Goal: Book appointment/travel/reservation

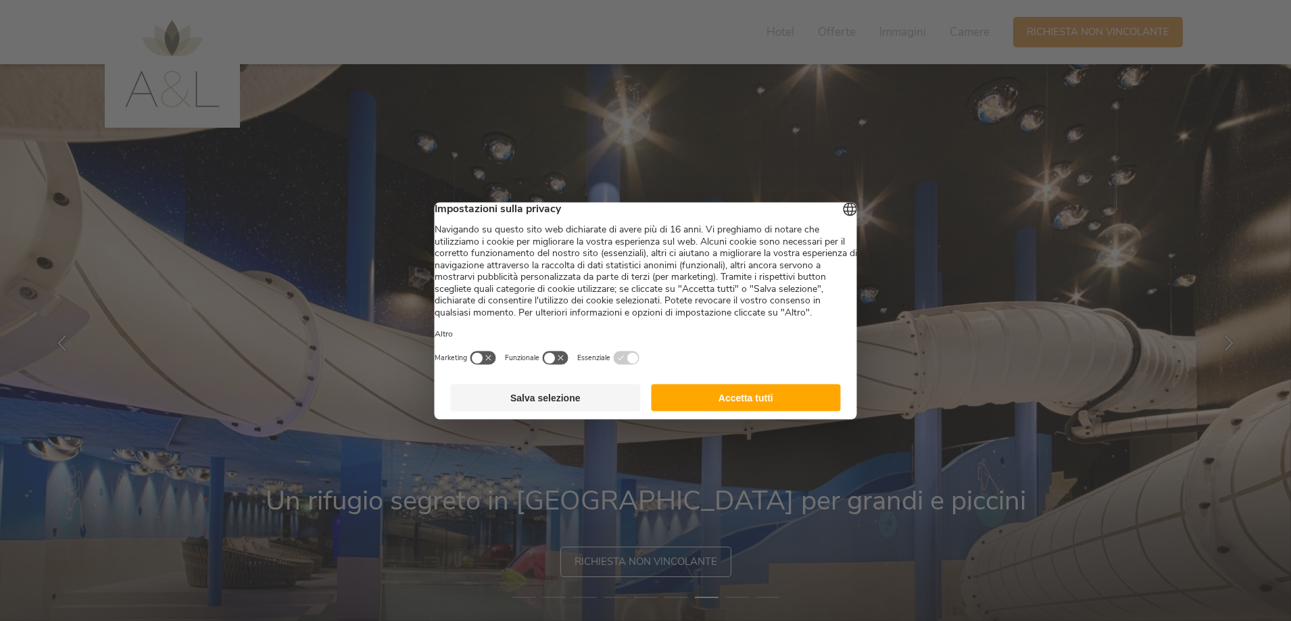
click at [731, 411] on button "Accetta tutti" at bounding box center [746, 397] width 190 height 27
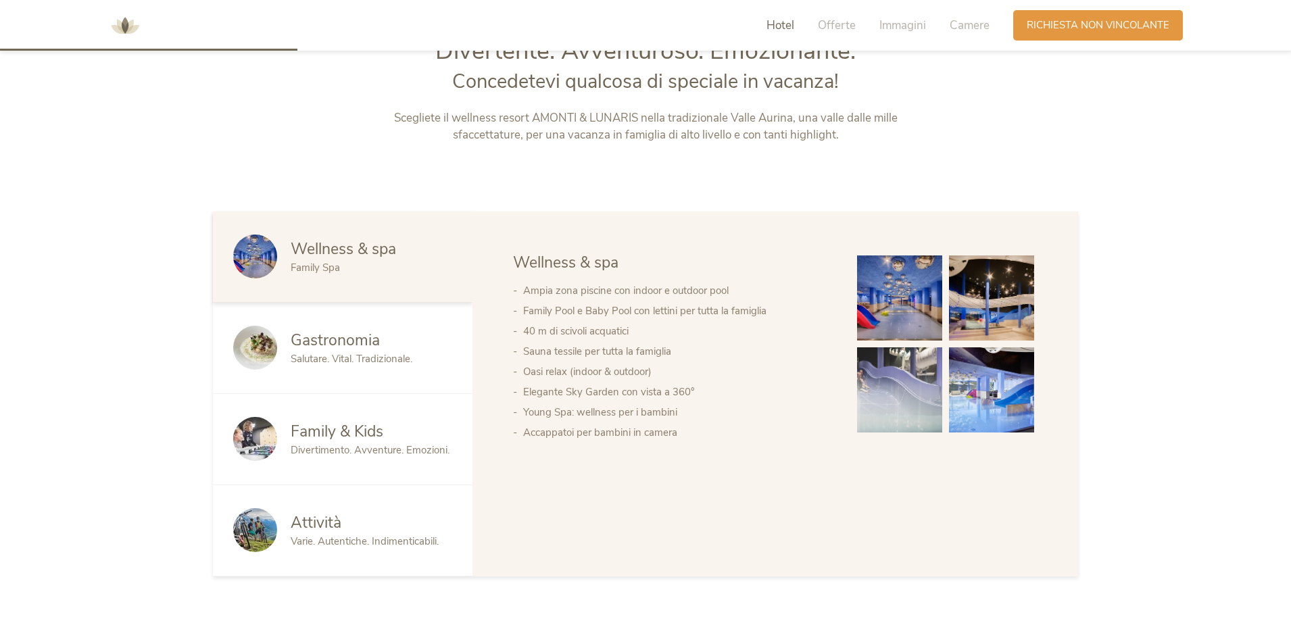
scroll to position [609, 0]
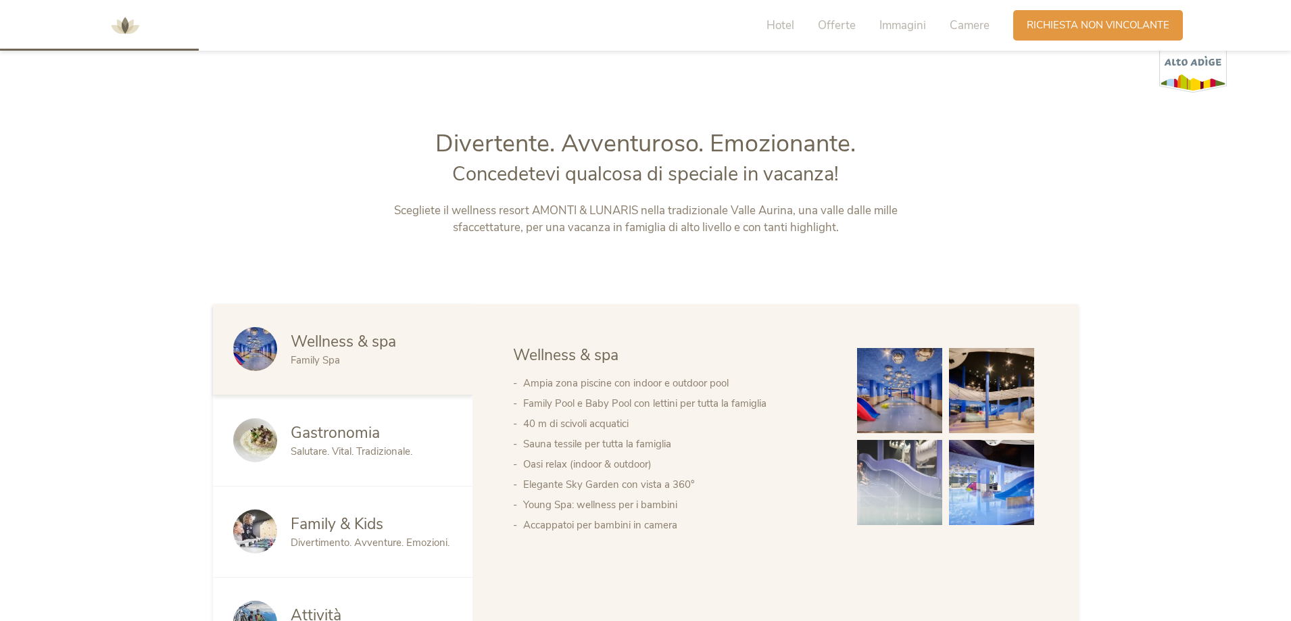
click at [895, 399] on img at bounding box center [899, 390] width 85 height 85
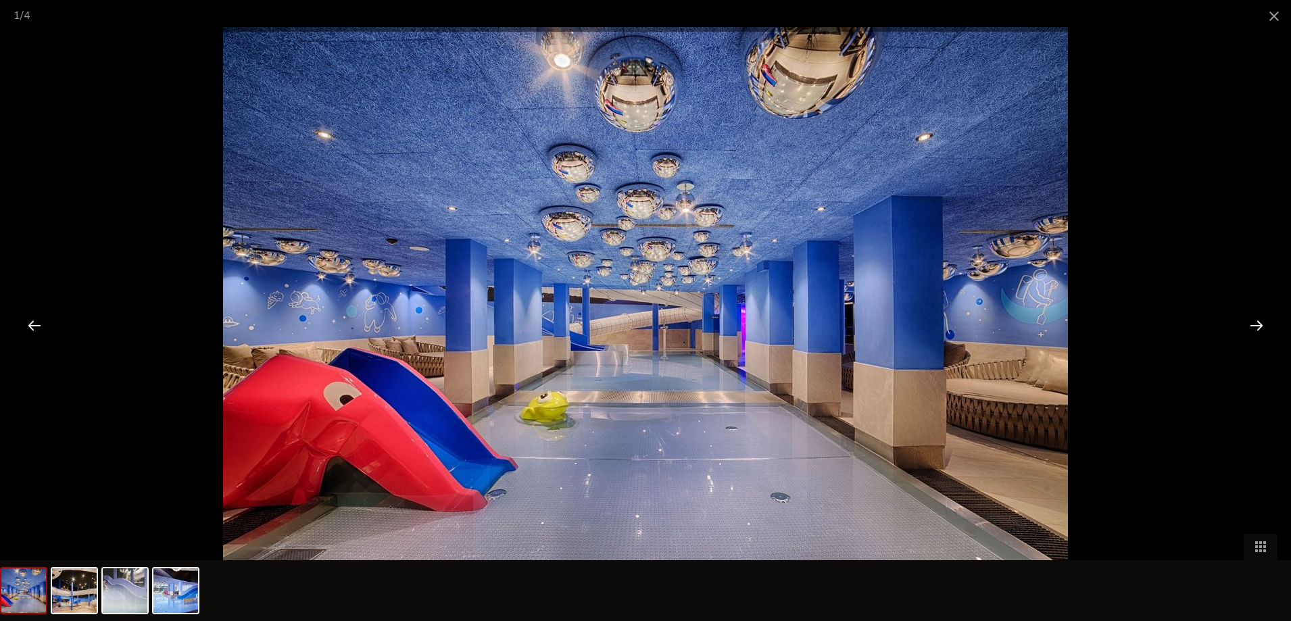
click at [1259, 325] on div at bounding box center [1257, 325] width 42 height 42
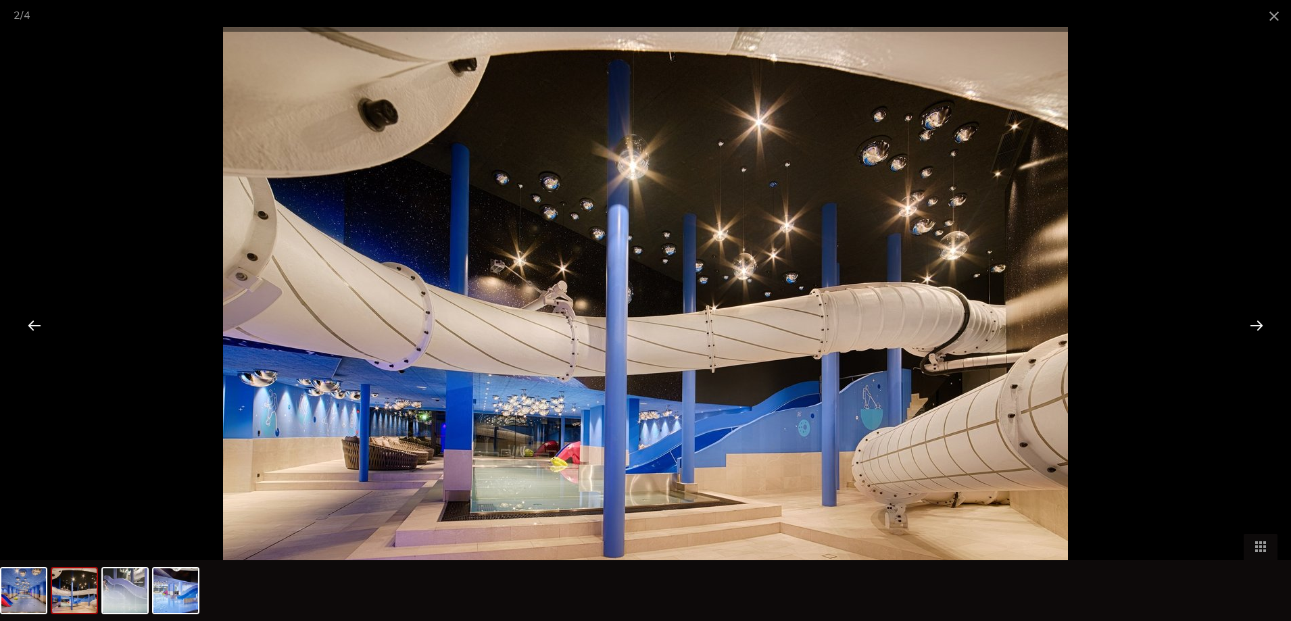
click at [1259, 325] on div at bounding box center [1257, 325] width 42 height 42
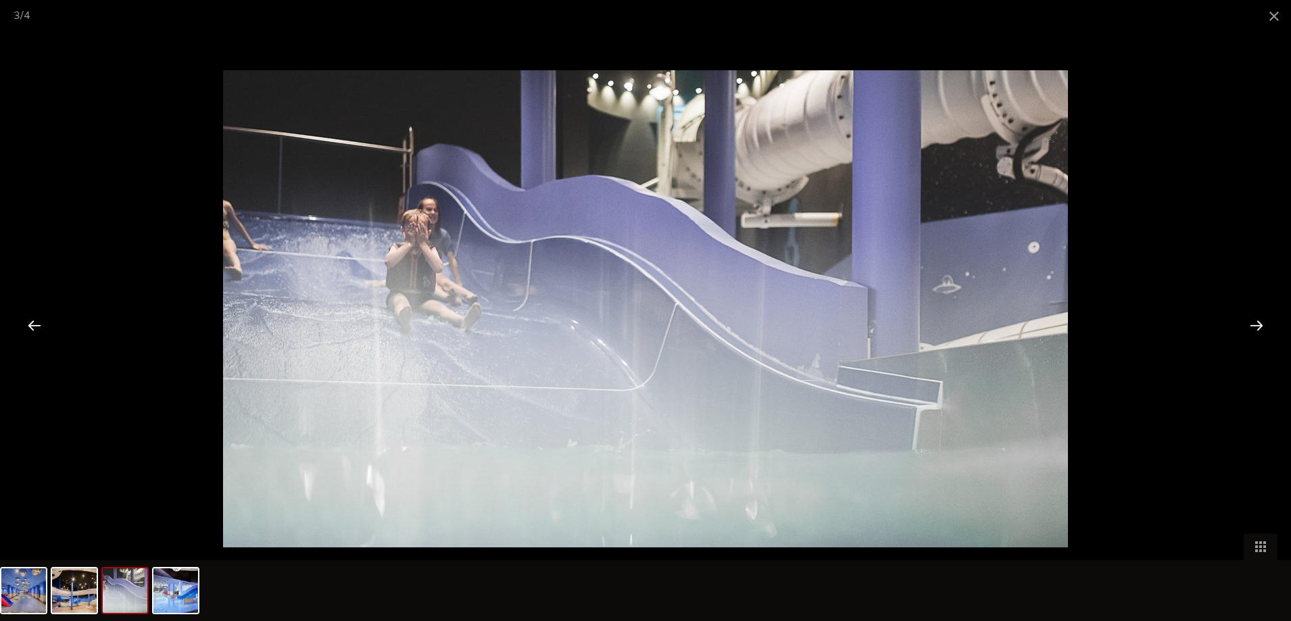
click at [1259, 325] on div at bounding box center [1257, 325] width 42 height 42
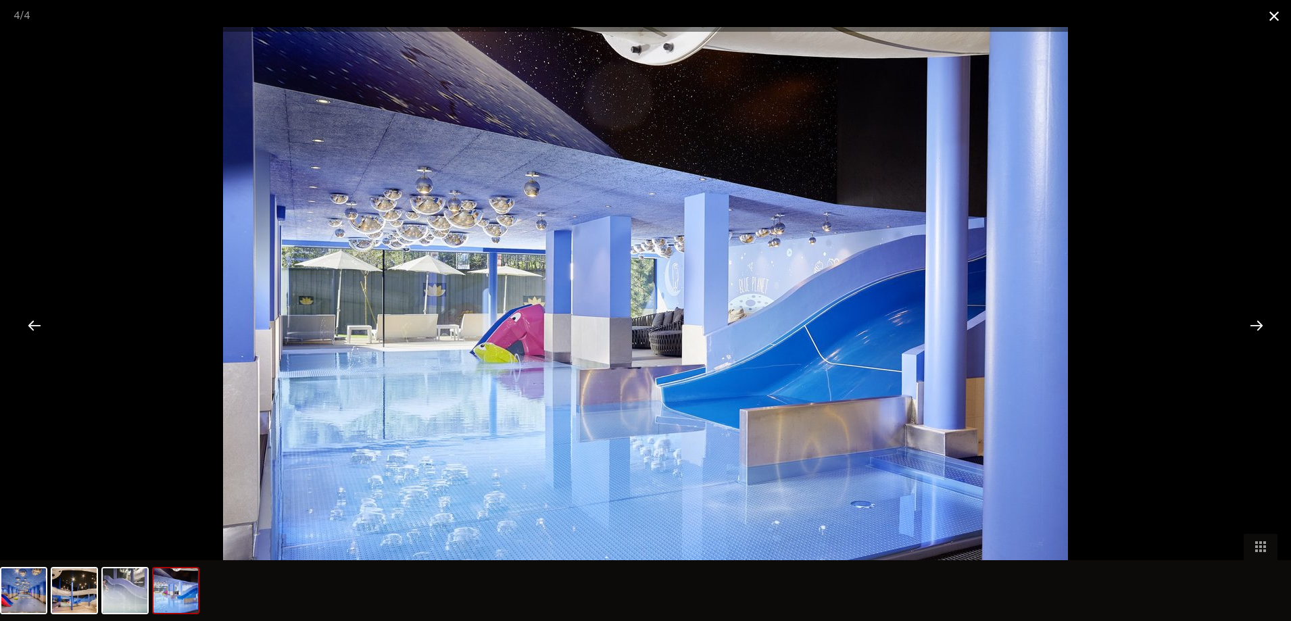
click at [1271, 16] on span at bounding box center [1275, 16] width 34 height 32
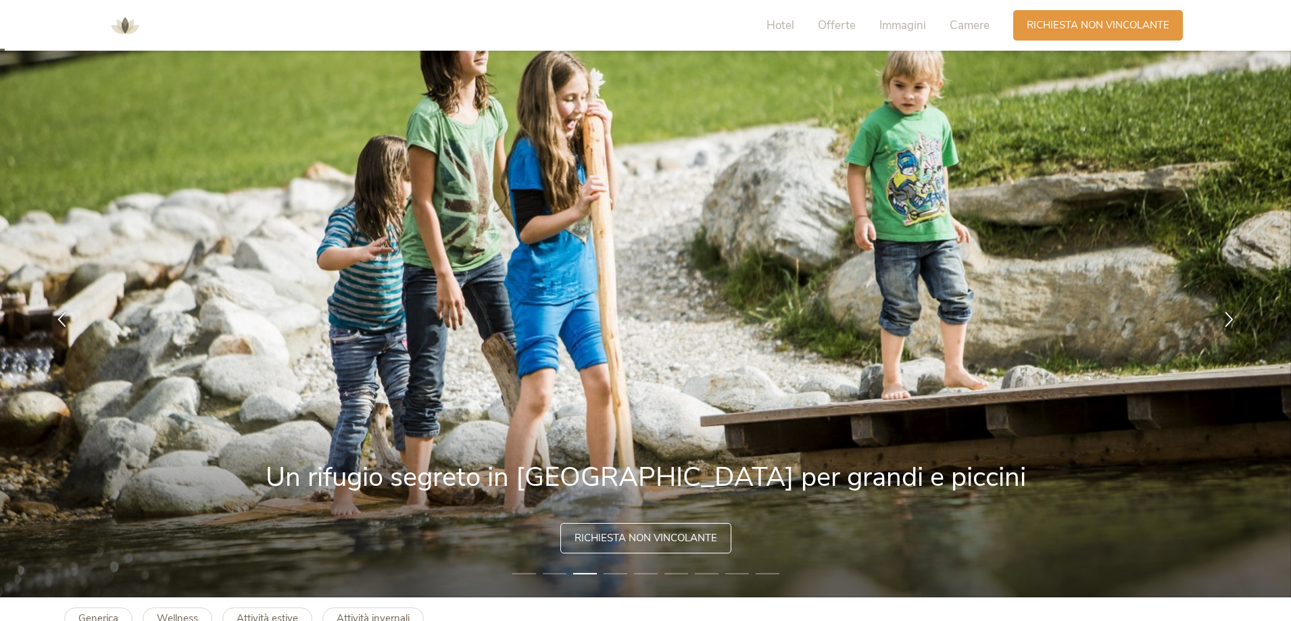
scroll to position [0, 0]
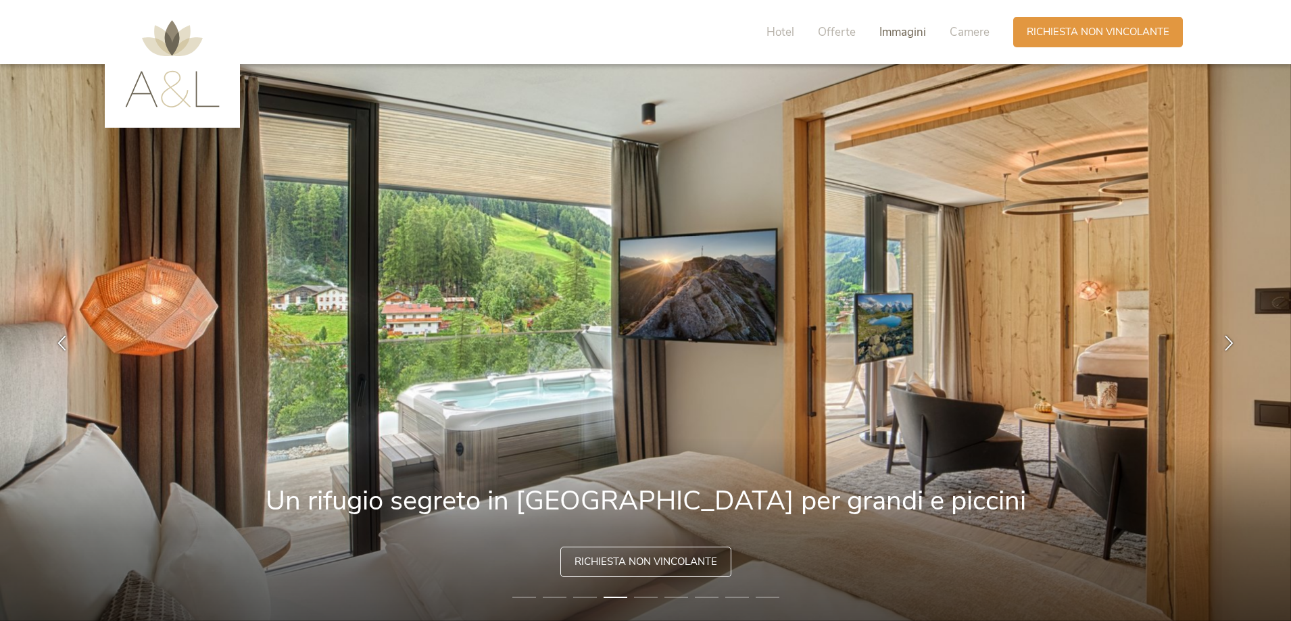
click at [903, 35] on span "Immagini" at bounding box center [903, 32] width 47 height 16
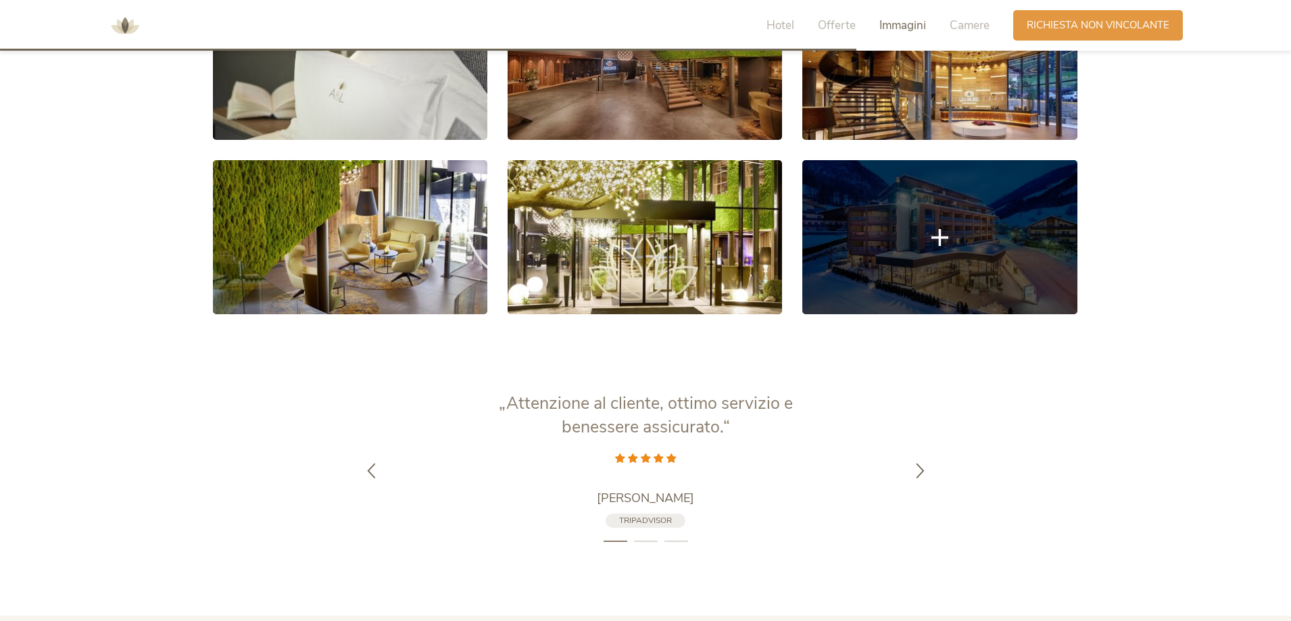
scroll to position [2680, 0]
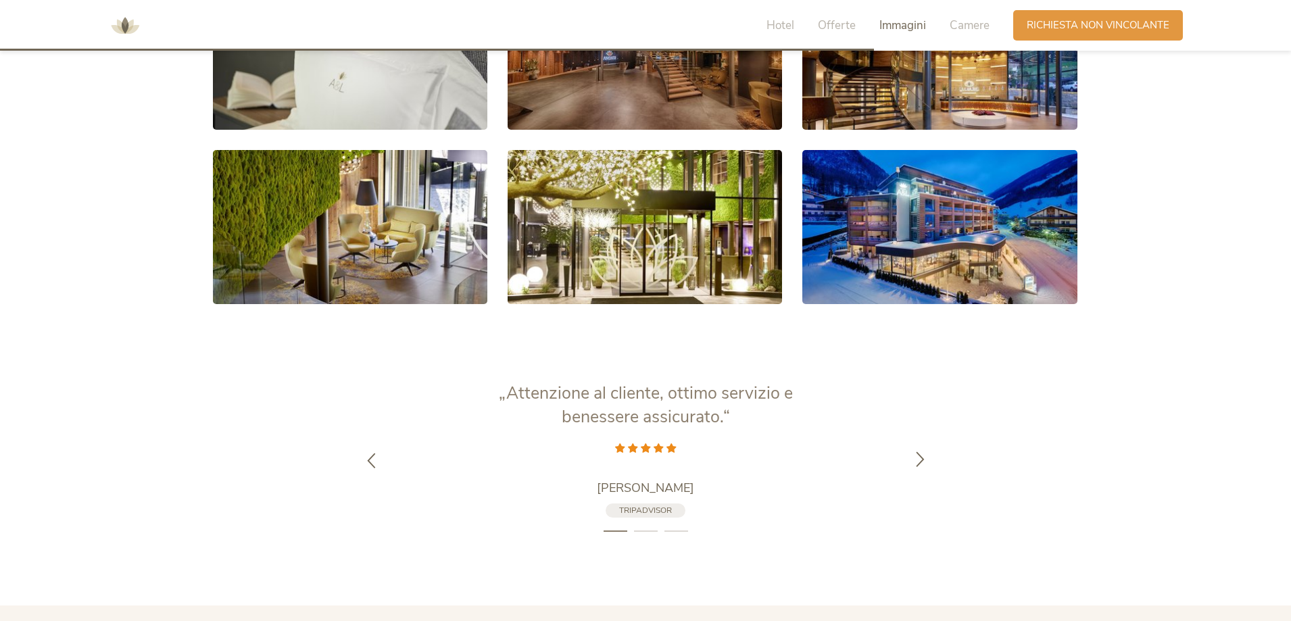
click at [922, 461] on icon at bounding box center [921, 459] width 16 height 16
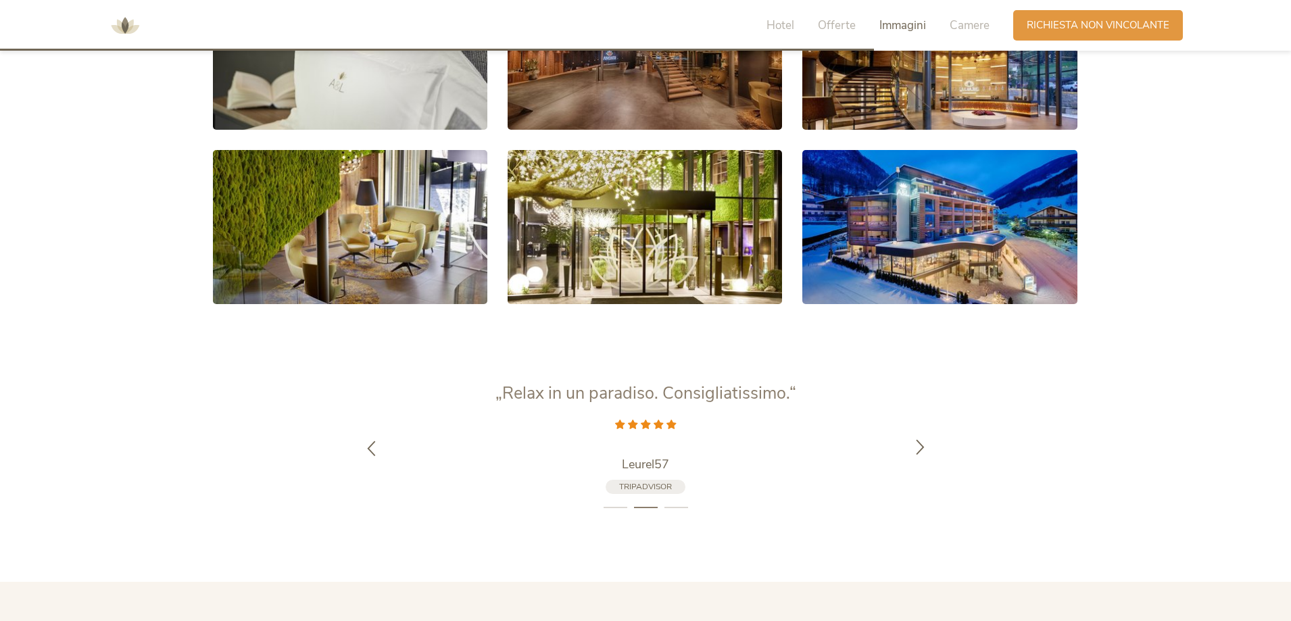
click at [922, 461] on div at bounding box center [920, 448] width 43 height 43
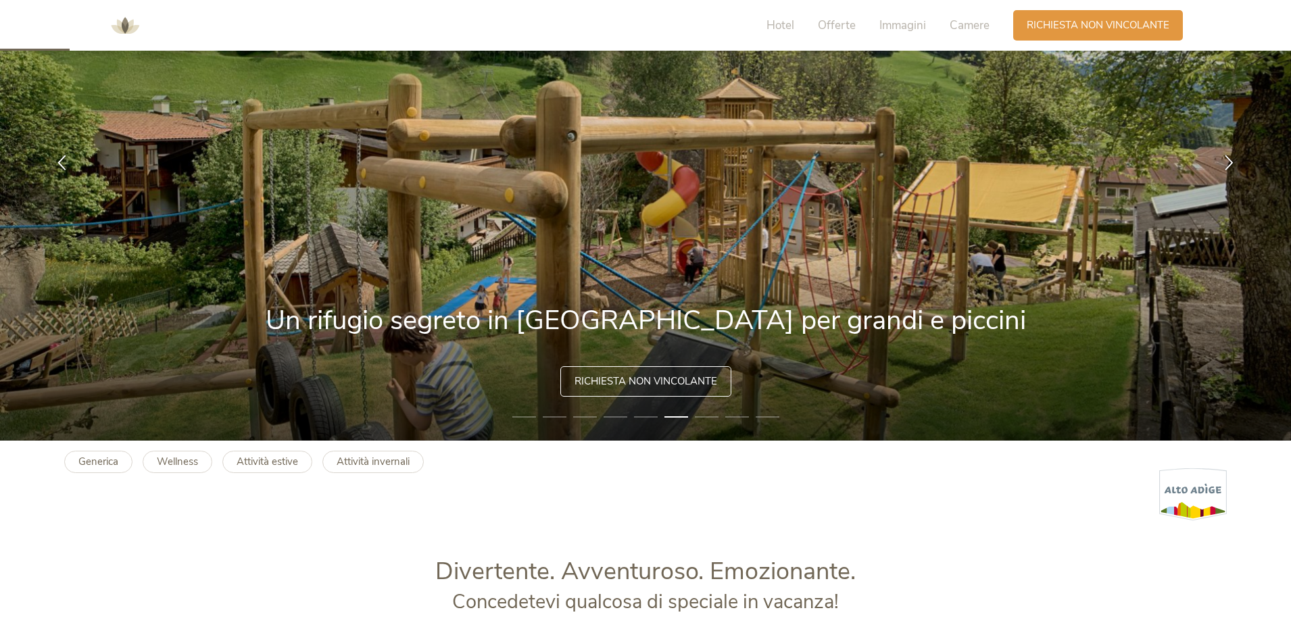
scroll to position [0, 0]
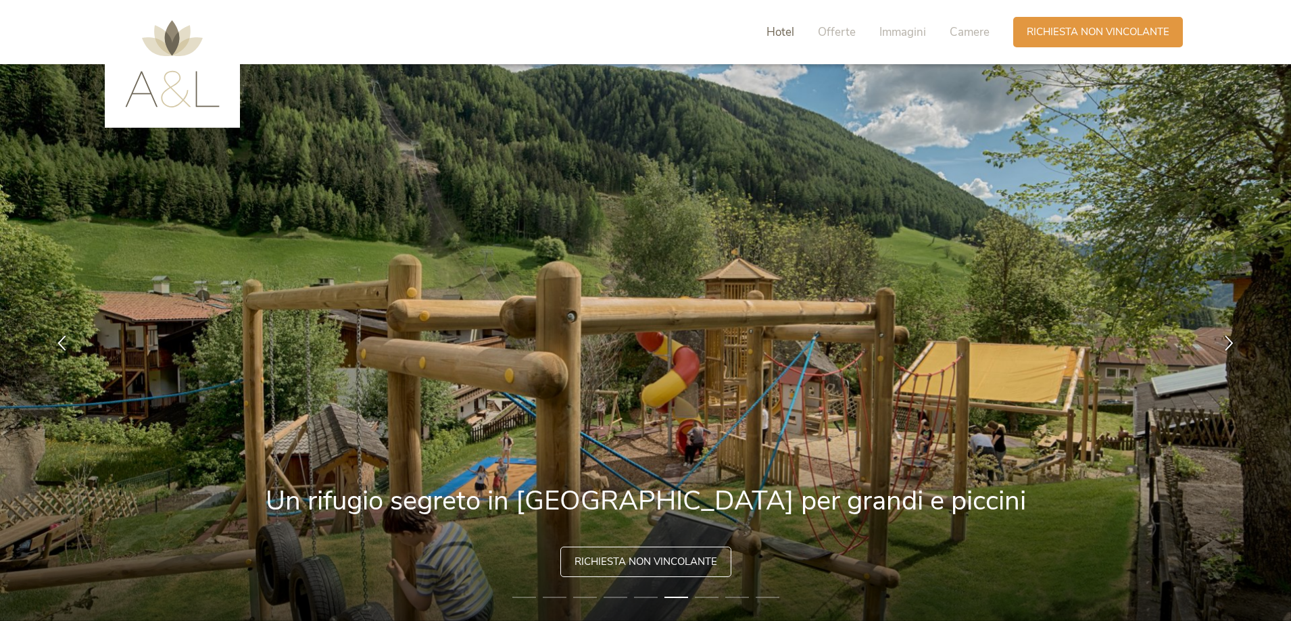
click at [779, 29] on span "Hotel" at bounding box center [781, 32] width 28 height 16
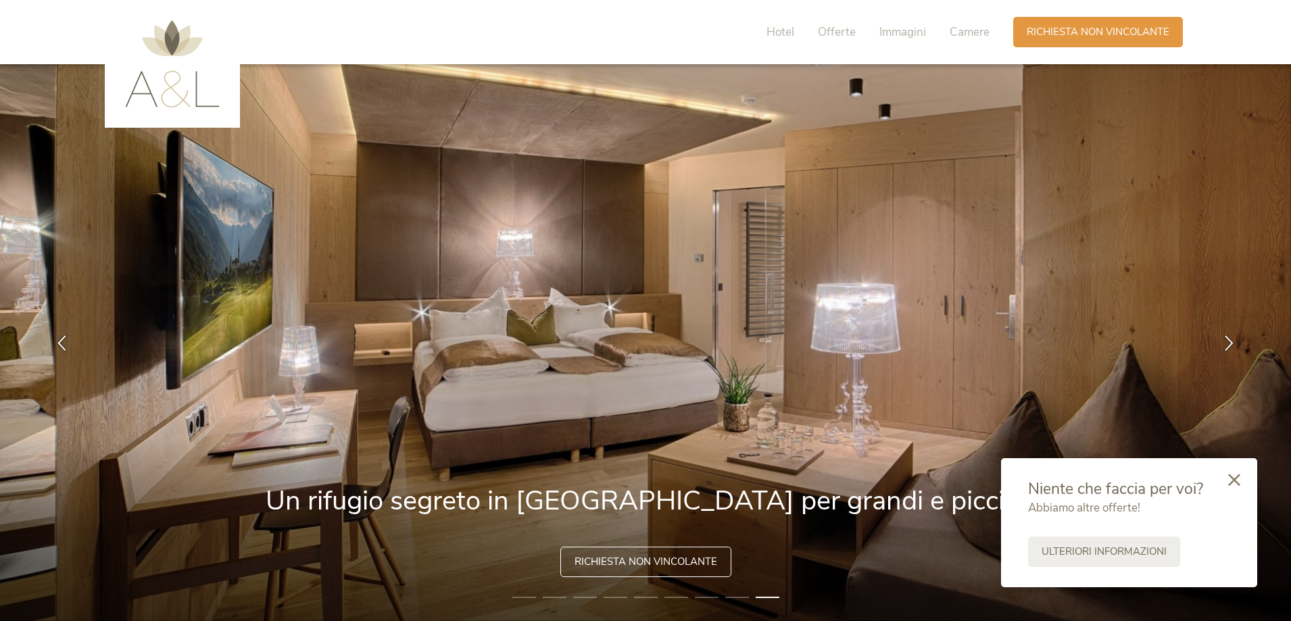
click at [1235, 480] on icon at bounding box center [1235, 480] width 12 height 12
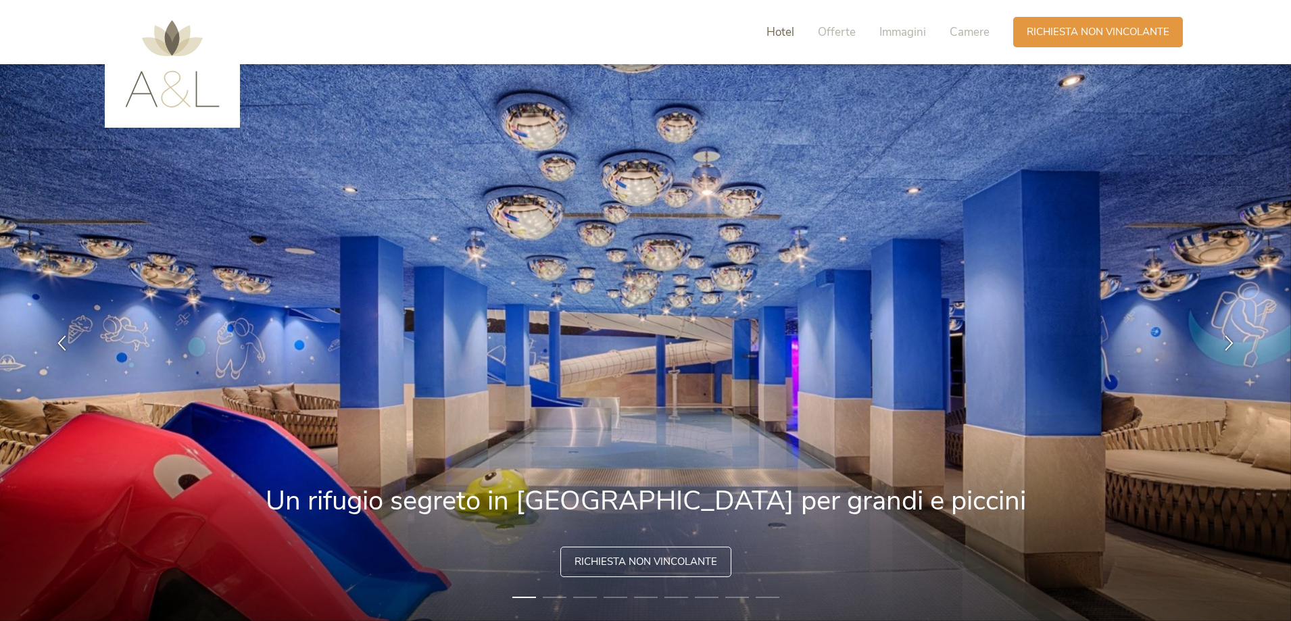
click at [793, 34] on span "Hotel" at bounding box center [781, 32] width 28 height 16
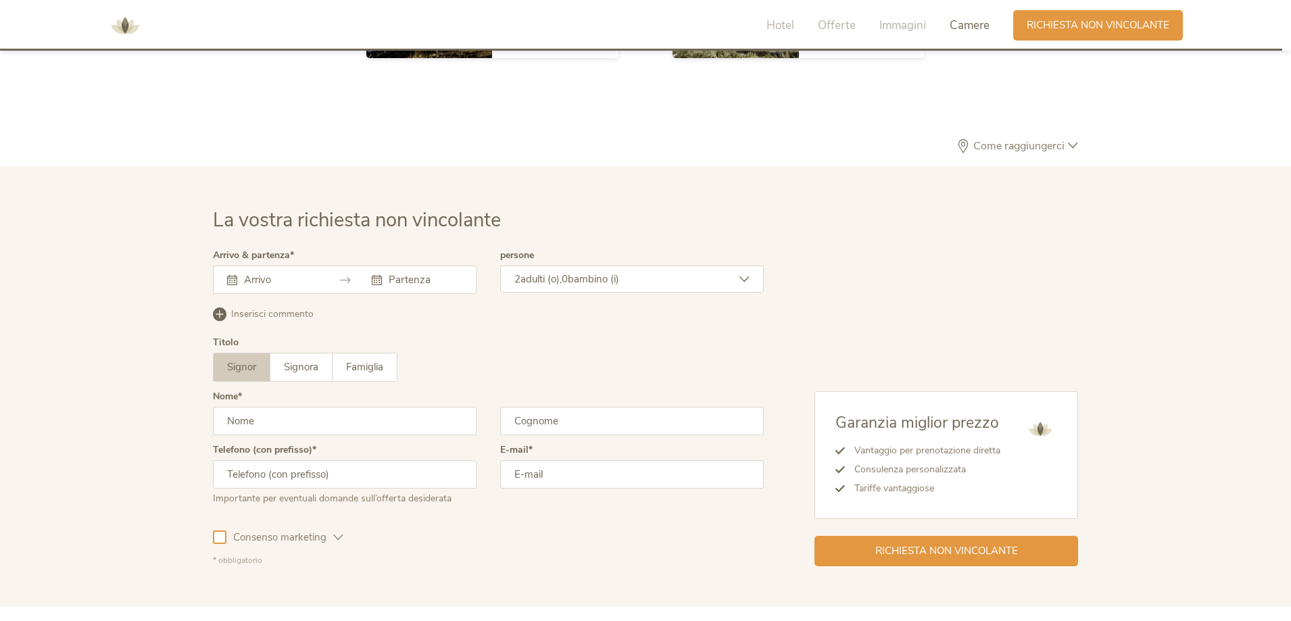
scroll to position [3936, 0]
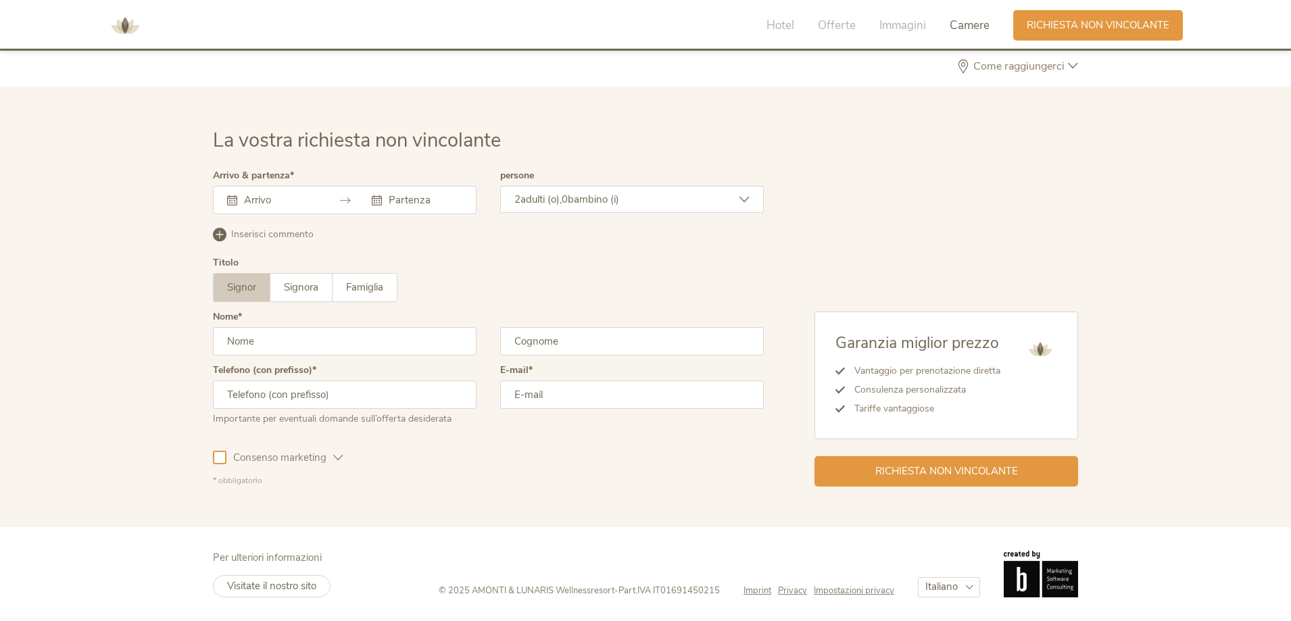
click at [230, 197] on icon at bounding box center [232, 200] width 10 height 10
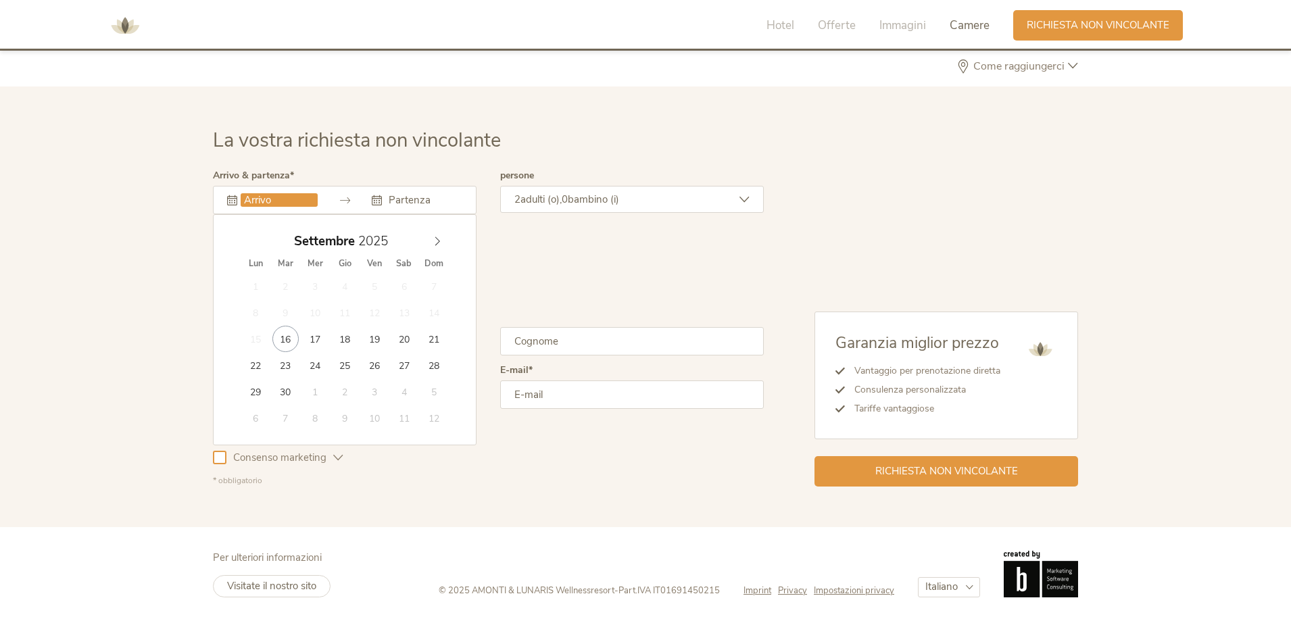
click at [243, 197] on input "text" at bounding box center [279, 200] width 77 height 14
click at [437, 240] on icon at bounding box center [437, 241] width 9 height 9
type input "29.12.2025"
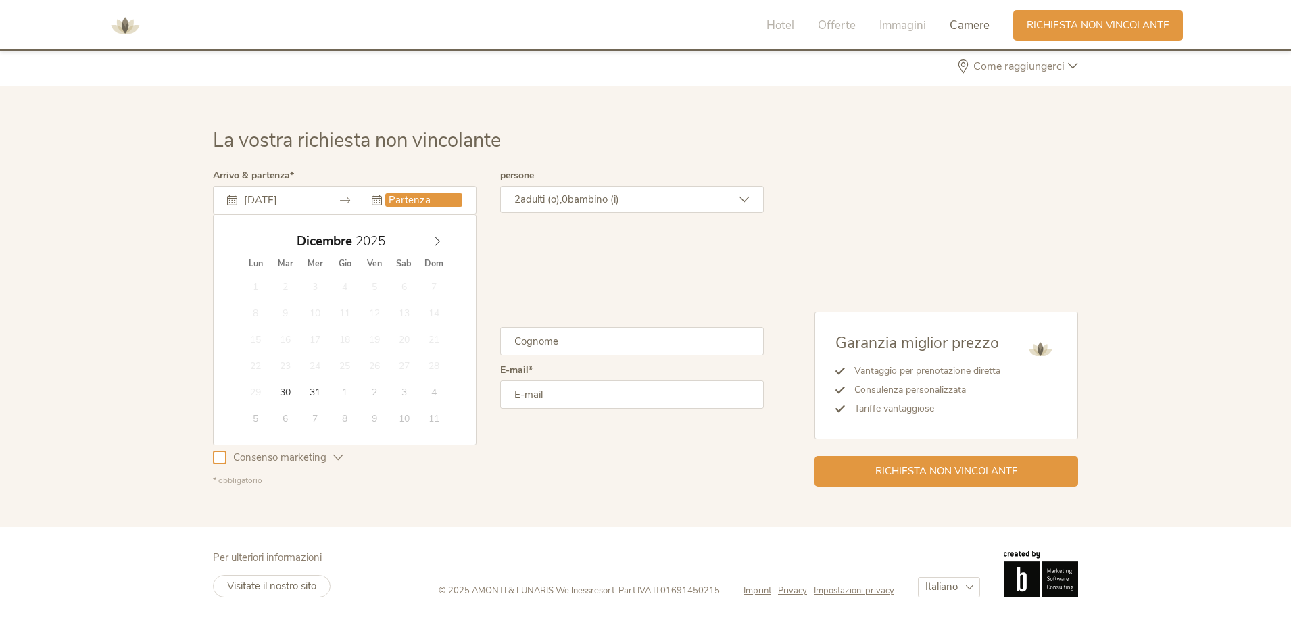
click at [404, 201] on input "text" at bounding box center [423, 200] width 77 height 14
type input "2026"
click at [433, 241] on icon at bounding box center [437, 241] width 9 height 9
type input "05.01.2026"
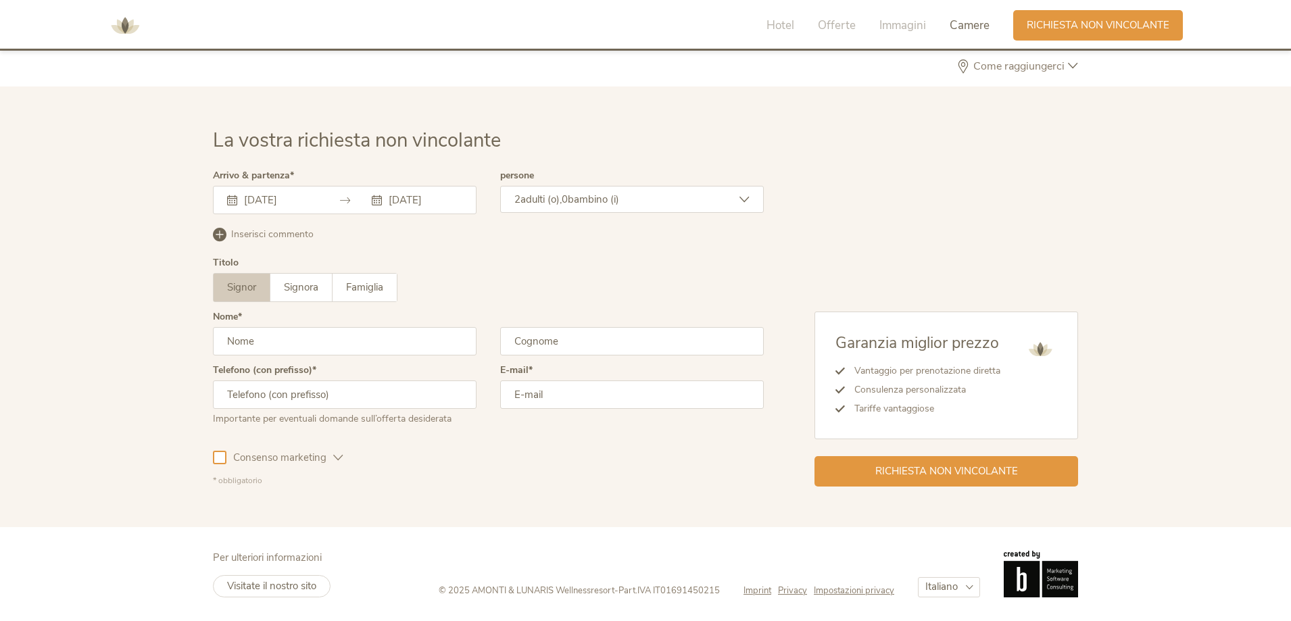
click at [744, 200] on icon at bounding box center [745, 200] width 10 height 10
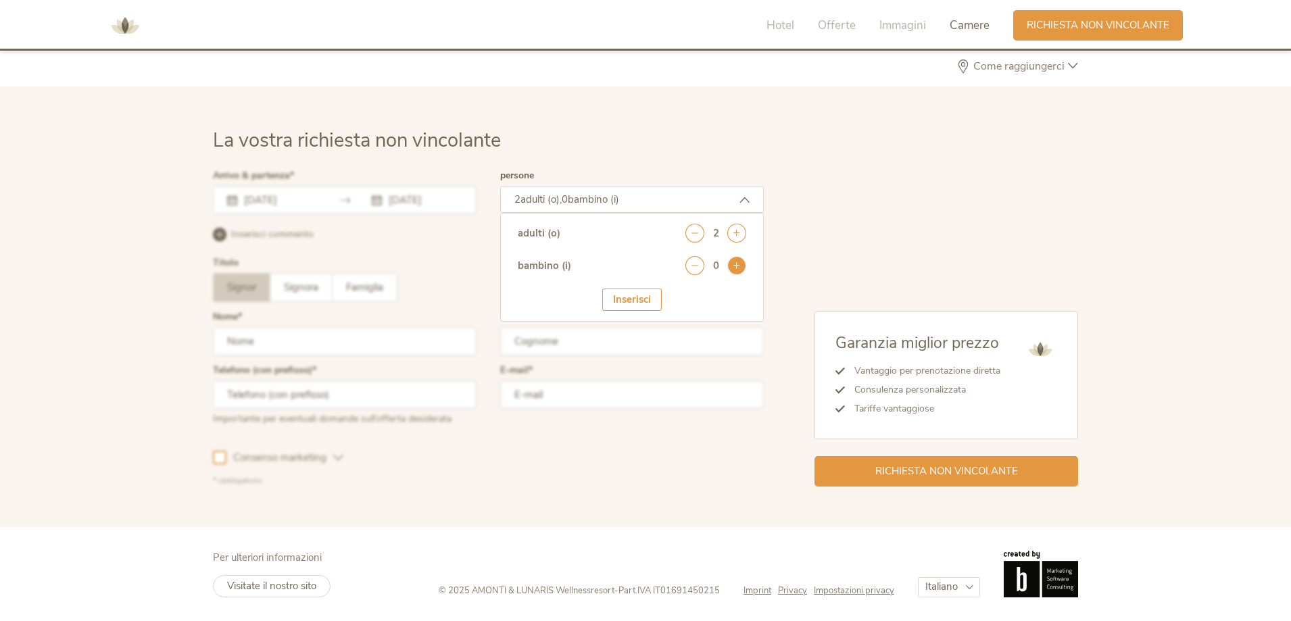
click at [741, 264] on icon at bounding box center [737, 265] width 19 height 19
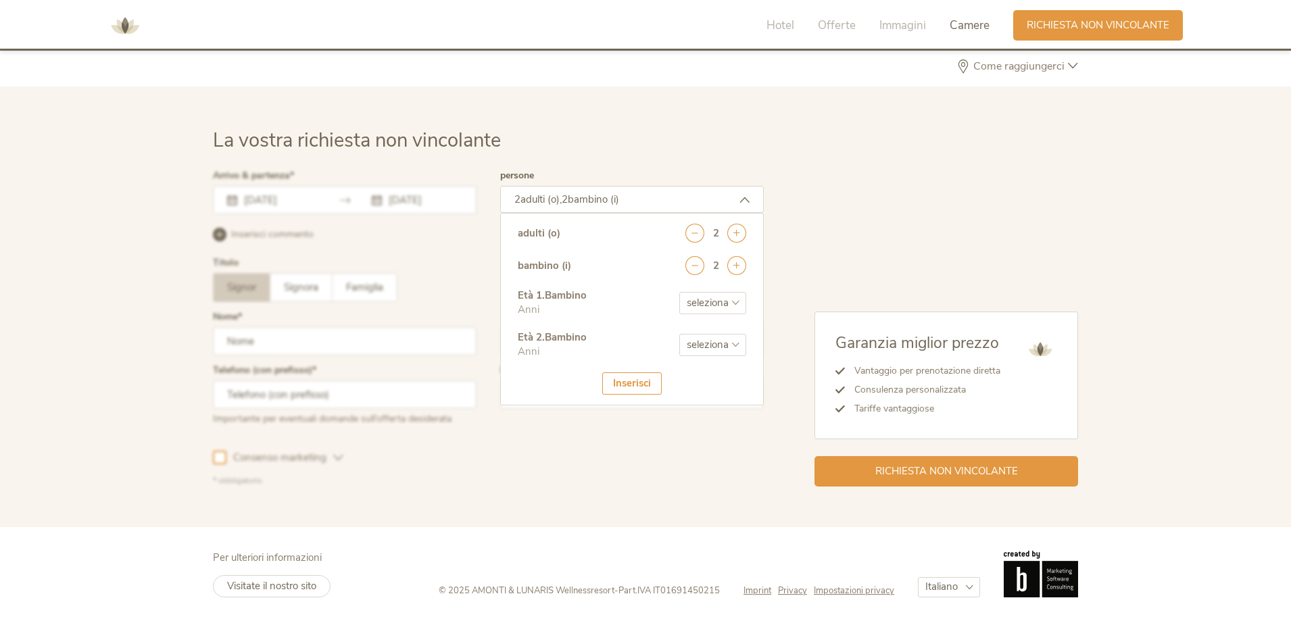
click at [738, 304] on select "seleziona 0 1 2 3 4 5 6 7 8 9 10 11 12 13 14 15 16 17" at bounding box center [713, 303] width 67 height 22
select select "11"
click at [680, 292] on select "seleziona 0 1 2 3 4 5 6 7 8 9 10 11 12 13 14 15 16 17" at bounding box center [713, 303] width 67 height 22
click at [740, 344] on select "seleziona 0 1 2 3 4 5 6 7 8 9 10 11 12 13 14 15 16 17" at bounding box center [713, 345] width 67 height 22
select select "7"
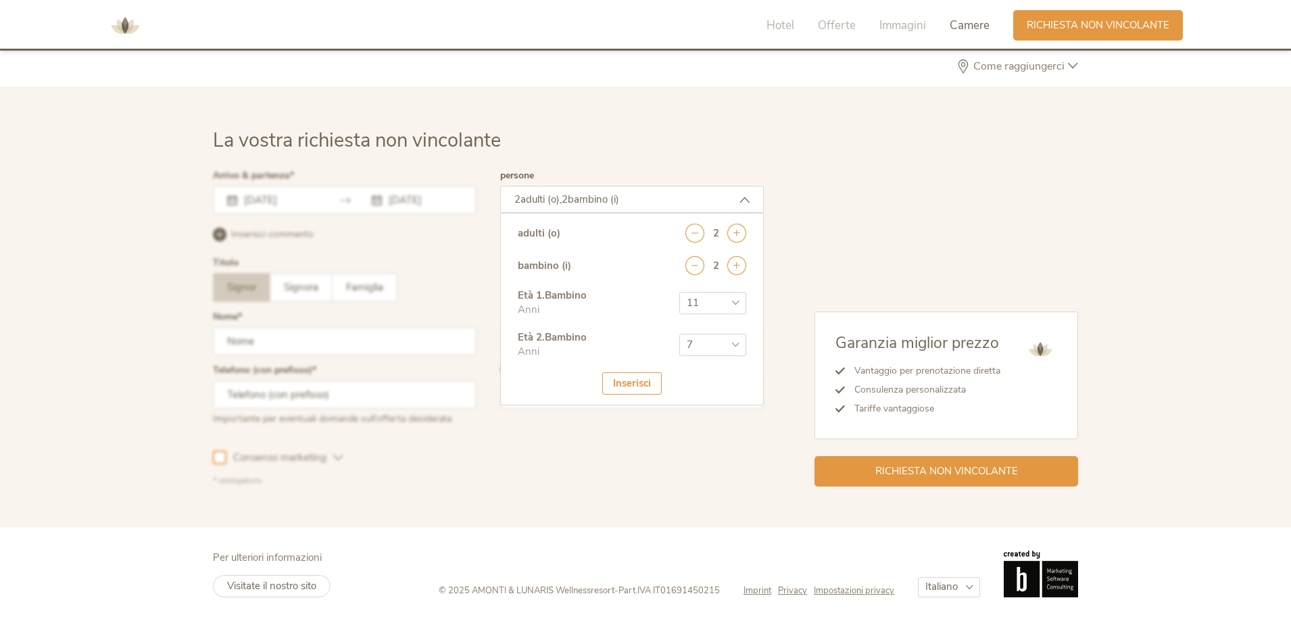
click at [680, 334] on select "seleziona 0 1 2 3 4 5 6 7 8 9 10 11 12 13 14 15 16 17" at bounding box center [713, 345] width 67 height 22
click at [636, 383] on div "Inserisci" at bounding box center [632, 384] width 60 height 22
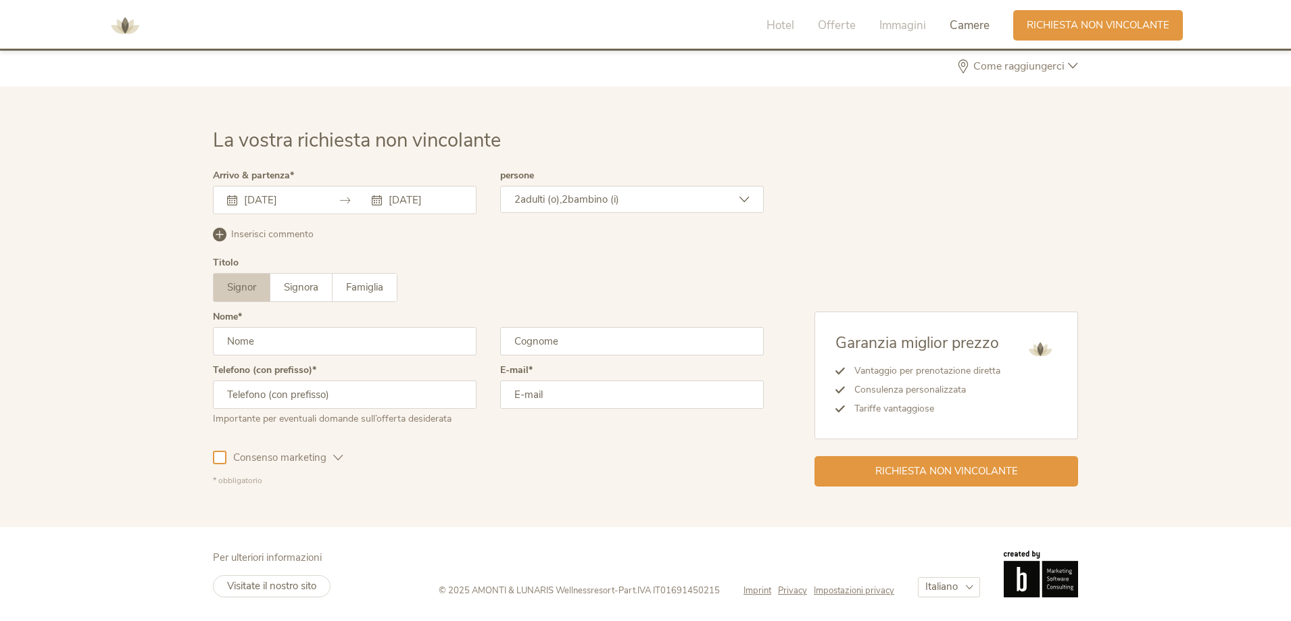
click at [316, 339] on input "text" at bounding box center [345, 341] width 264 height 28
type input "MARIA ELENA"
type input "FRAUFE"
type input "3403305021"
type input "mariaelena_frau@yahoo.it"
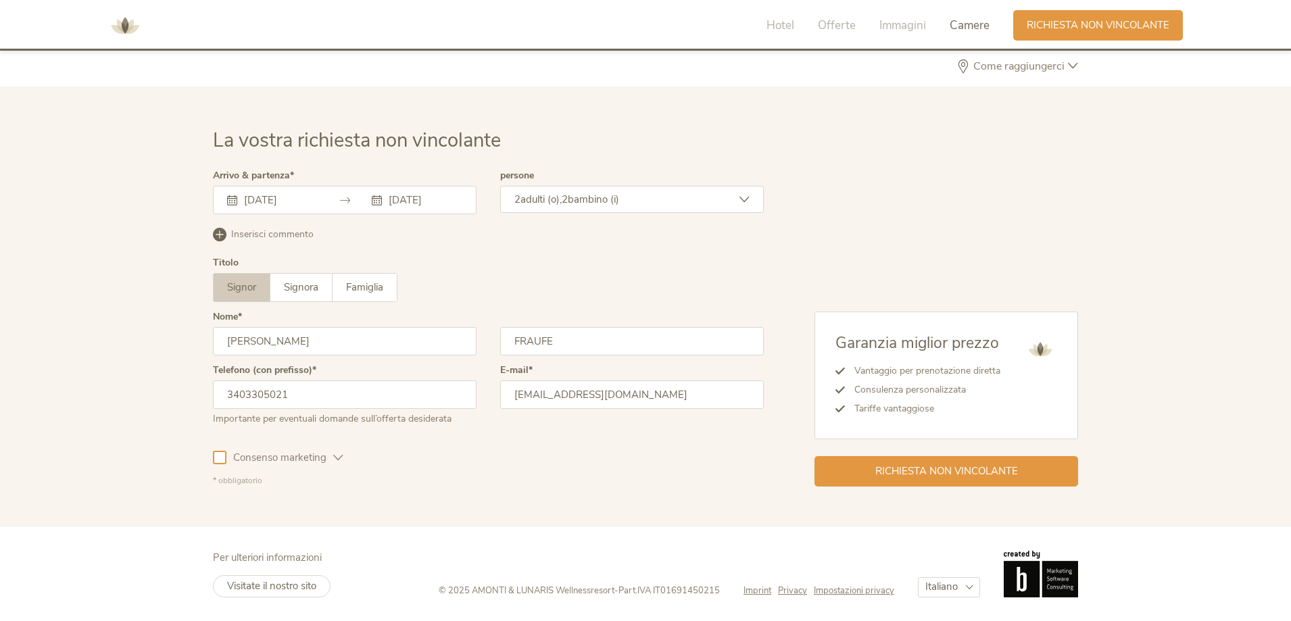
click at [573, 340] on input "FRAUFE" at bounding box center [632, 341] width 264 height 28
type input "FRAU"
click at [542, 469] on div "Consenso marketing Consenso profilazione" at bounding box center [488, 455] width 551 height 39
click at [938, 469] on span "Richiesta non vincolante" at bounding box center [947, 470] width 143 height 14
